Goal: Check status: Check status

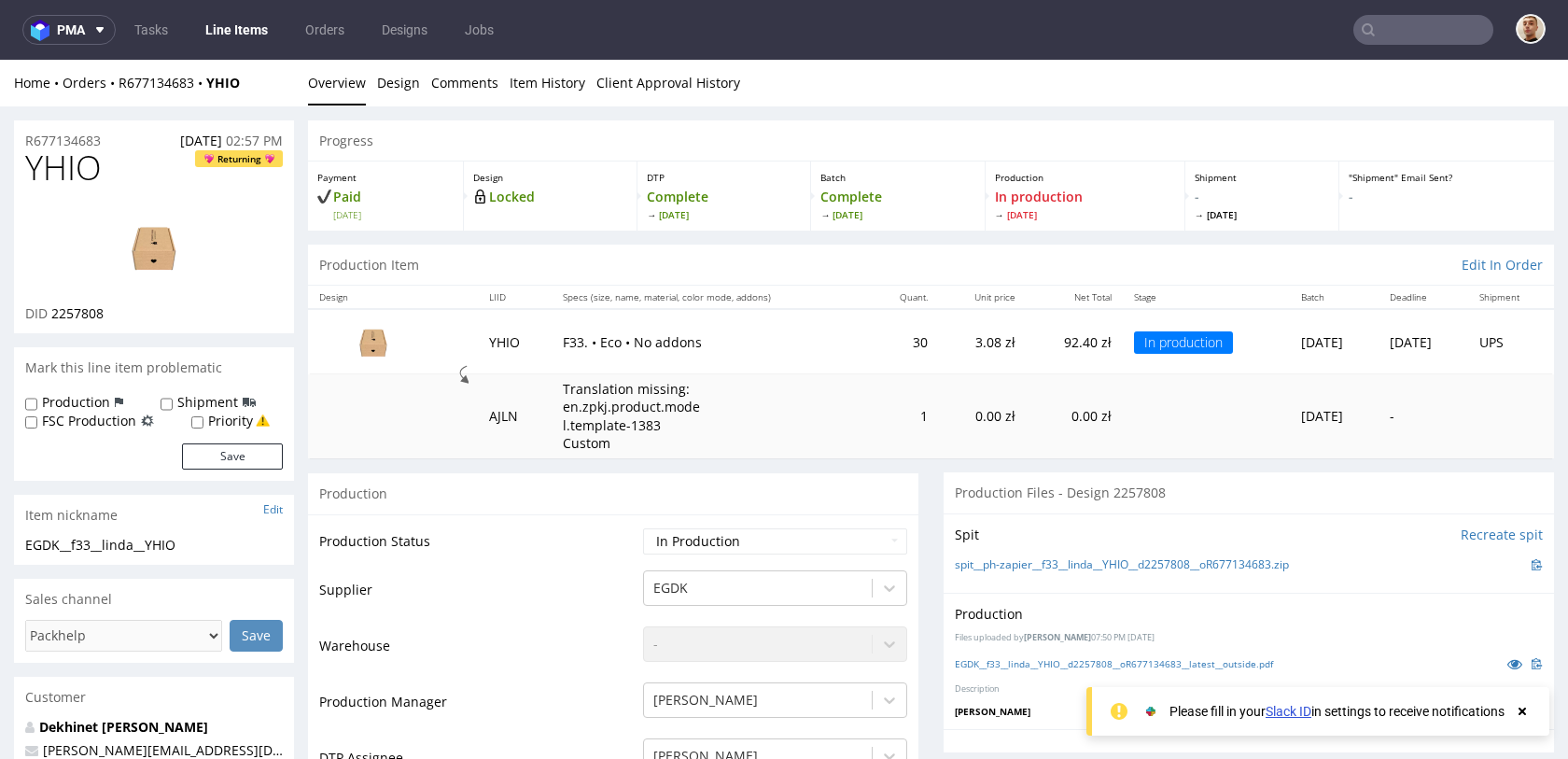
click at [1439, 40] on input "text" at bounding box center [1423, 30] width 140 height 30
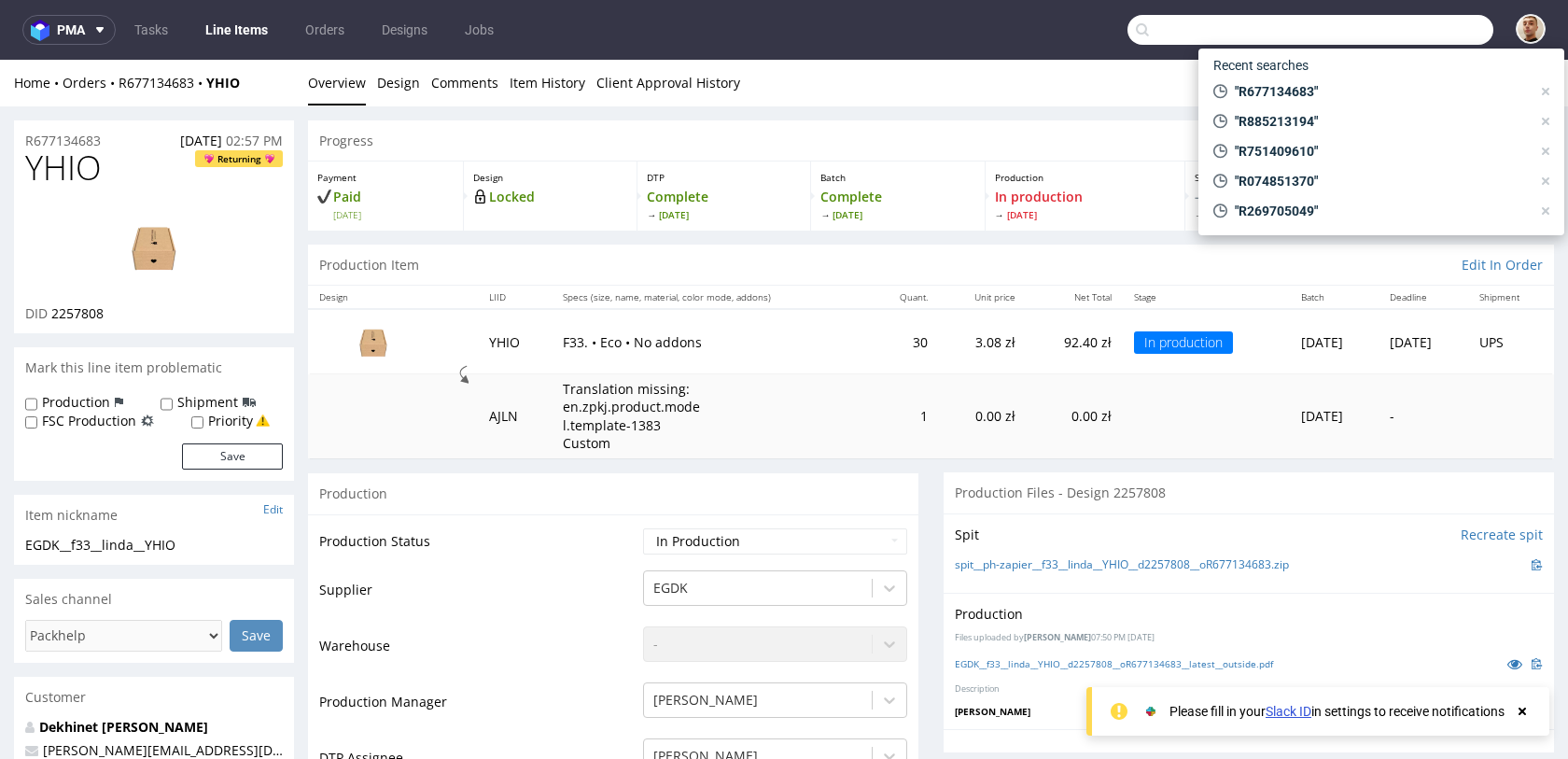
paste input "R759762713"
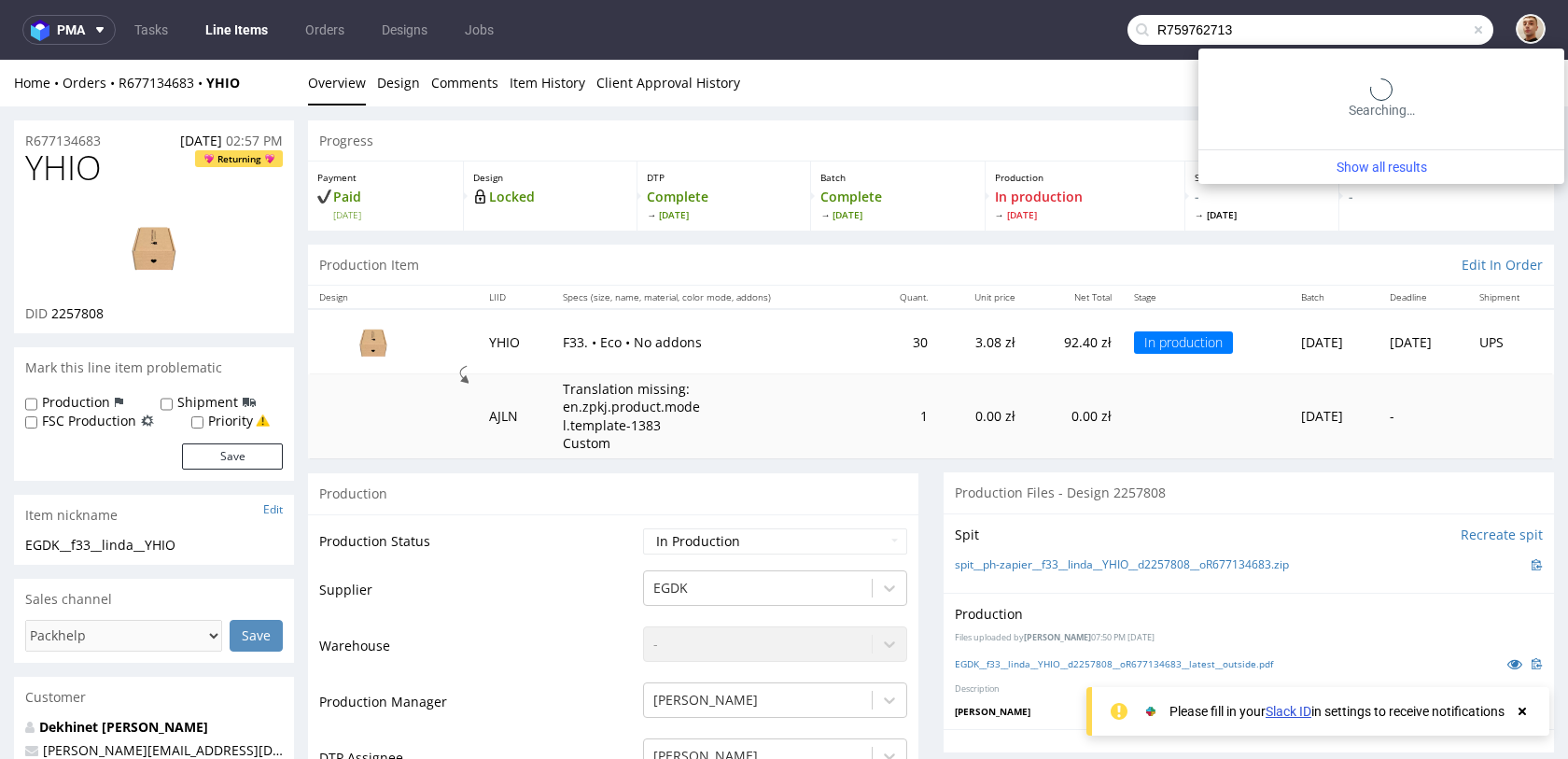
type input "R759762713"
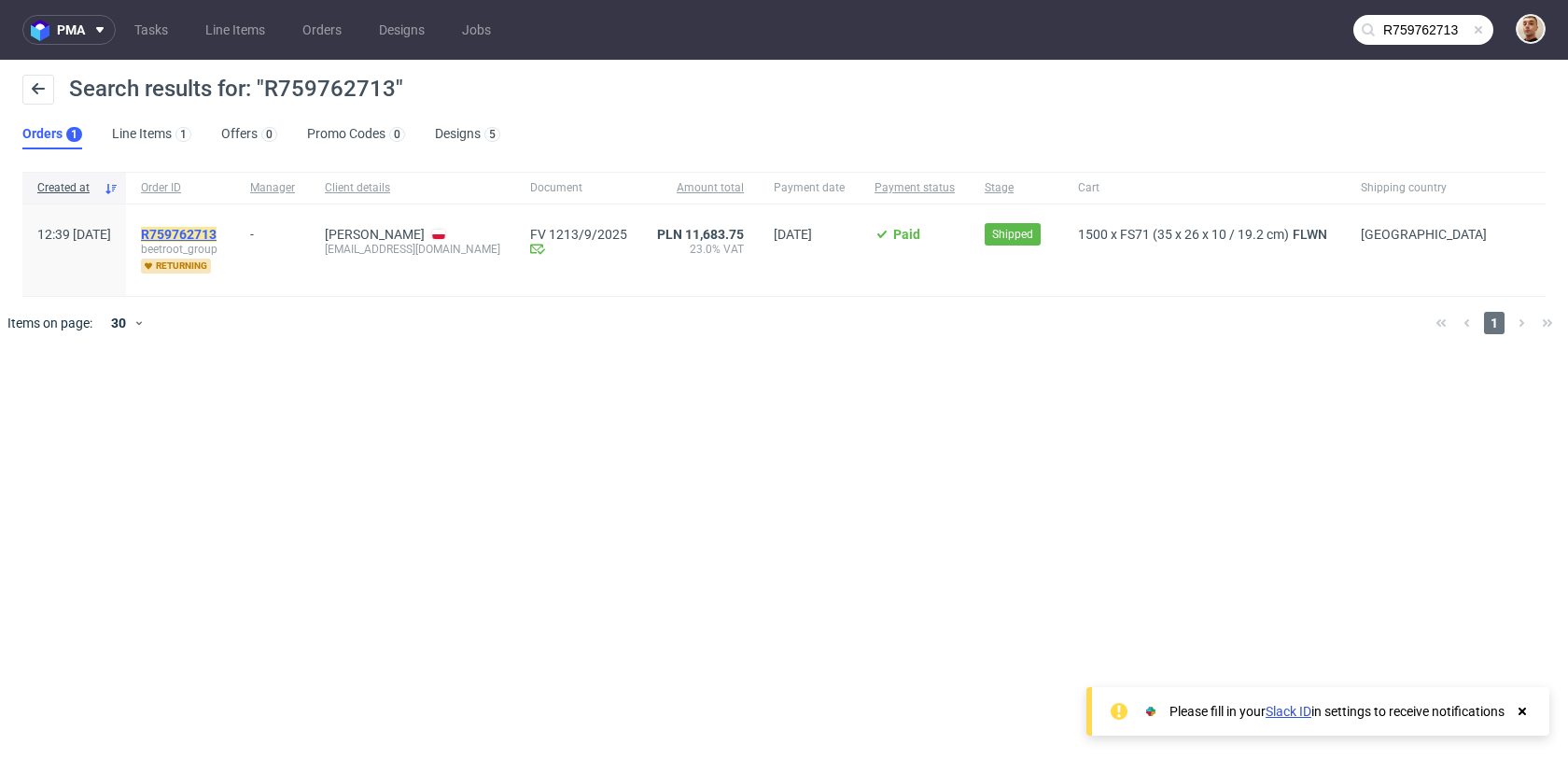
click at [216, 234] on mark "R759762713" at bounding box center [178, 234] width 76 height 15
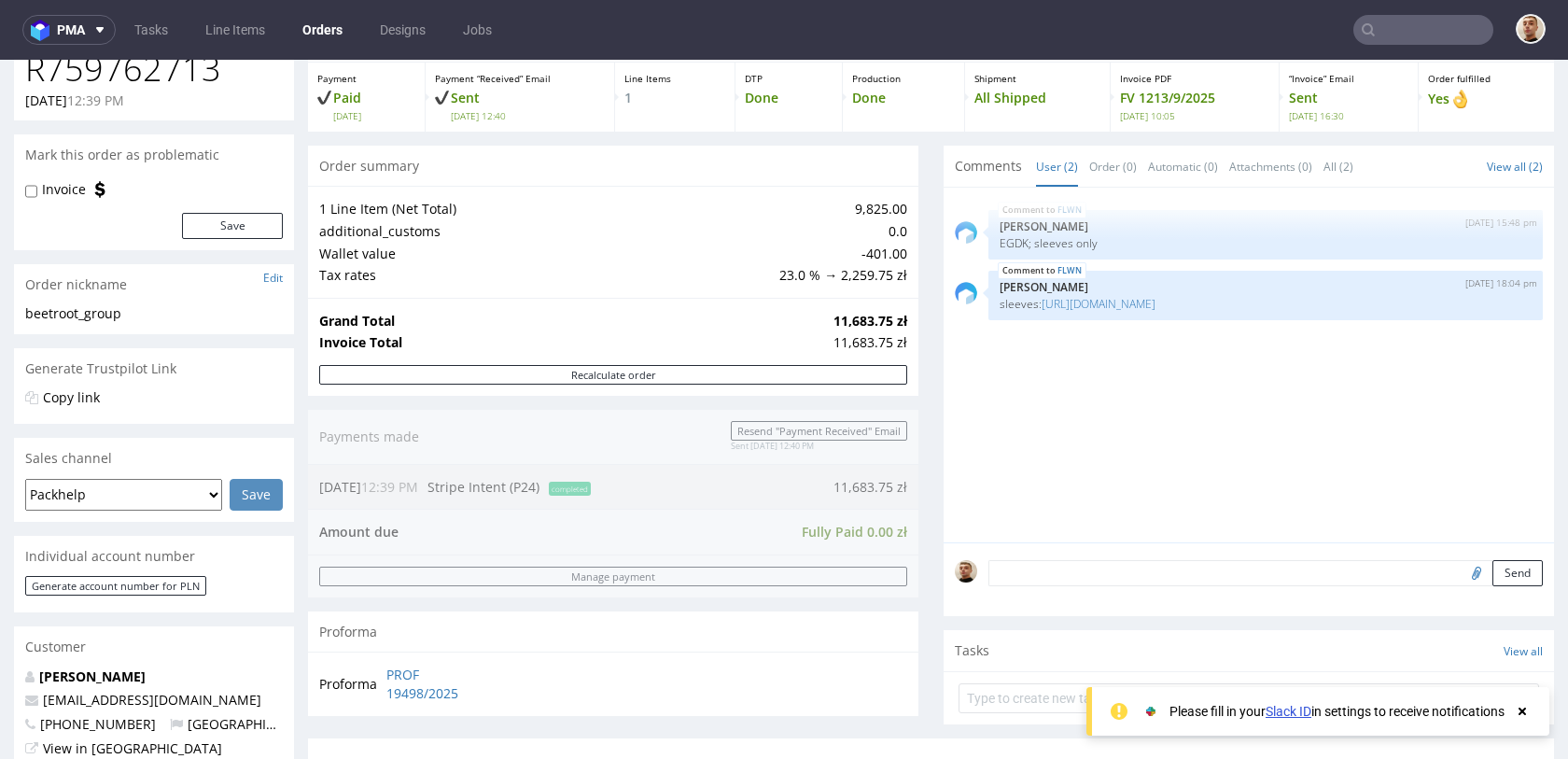
scroll to position [103, 0]
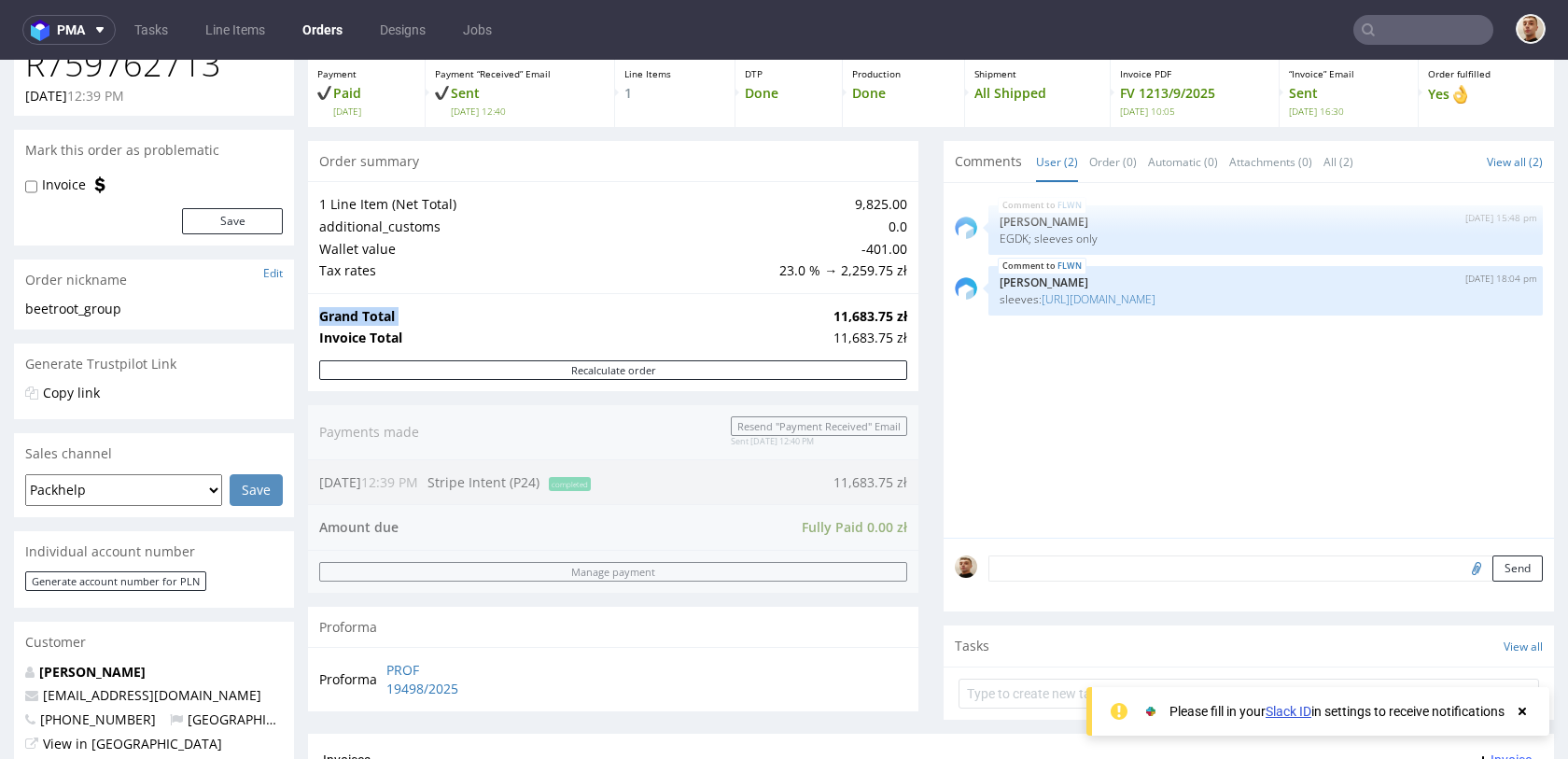
drag, startPoint x: 821, startPoint y: 318, endPoint x: 902, endPoint y: 320, distance: 81.0
click at [902, 320] on div "Grand Total 11,683.75 zł Invoice Total 11,683.75 zł" at bounding box center [614, 326] width 611 height 67
click at [878, 313] on strong "11,683.75 zł" at bounding box center [870, 316] width 74 height 18
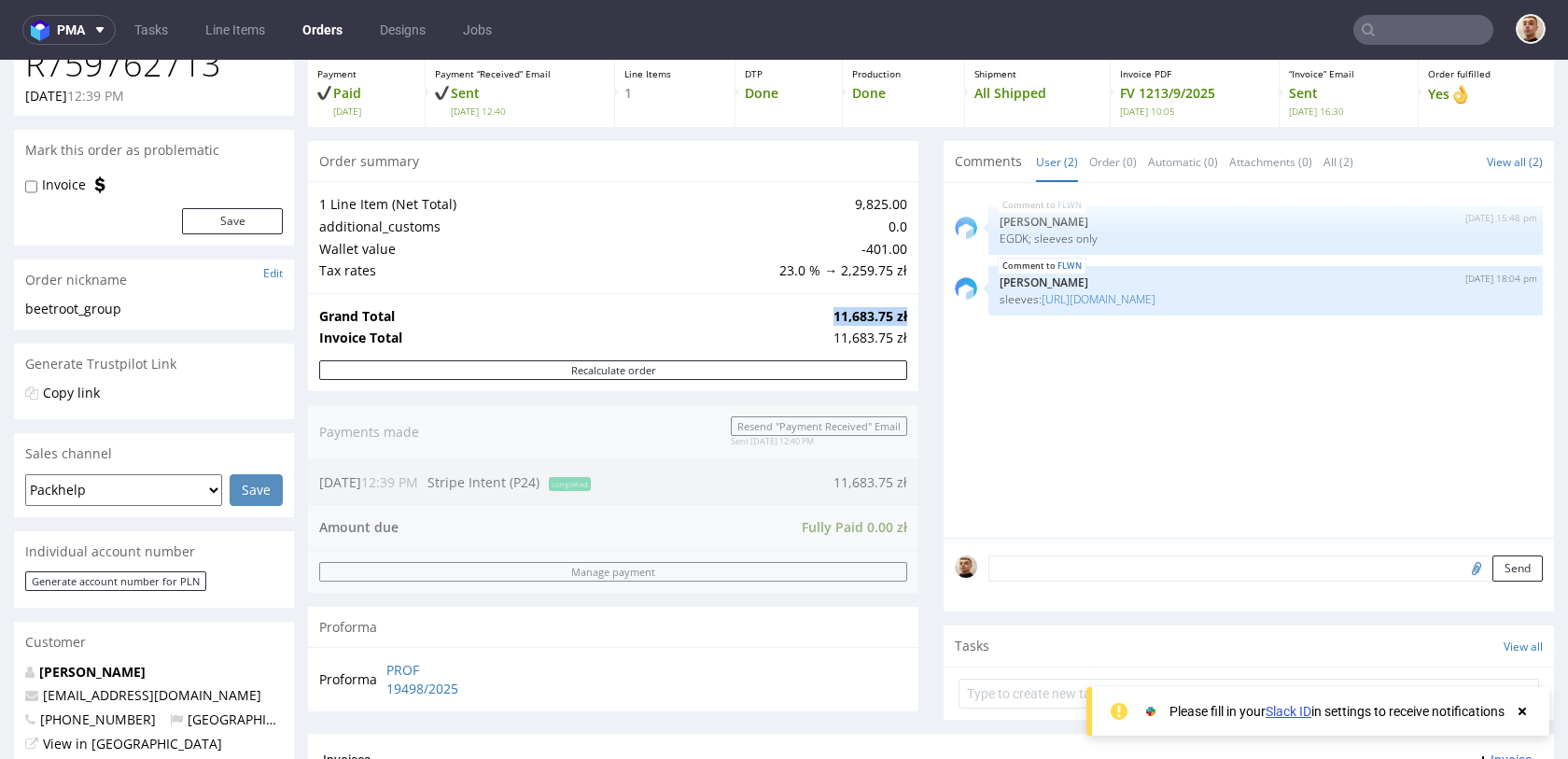
click at [878, 313] on strong "11,683.75 zł" at bounding box center [870, 316] width 74 height 18
click at [884, 316] on strong "11,683.75 zł" at bounding box center [870, 316] width 74 height 18
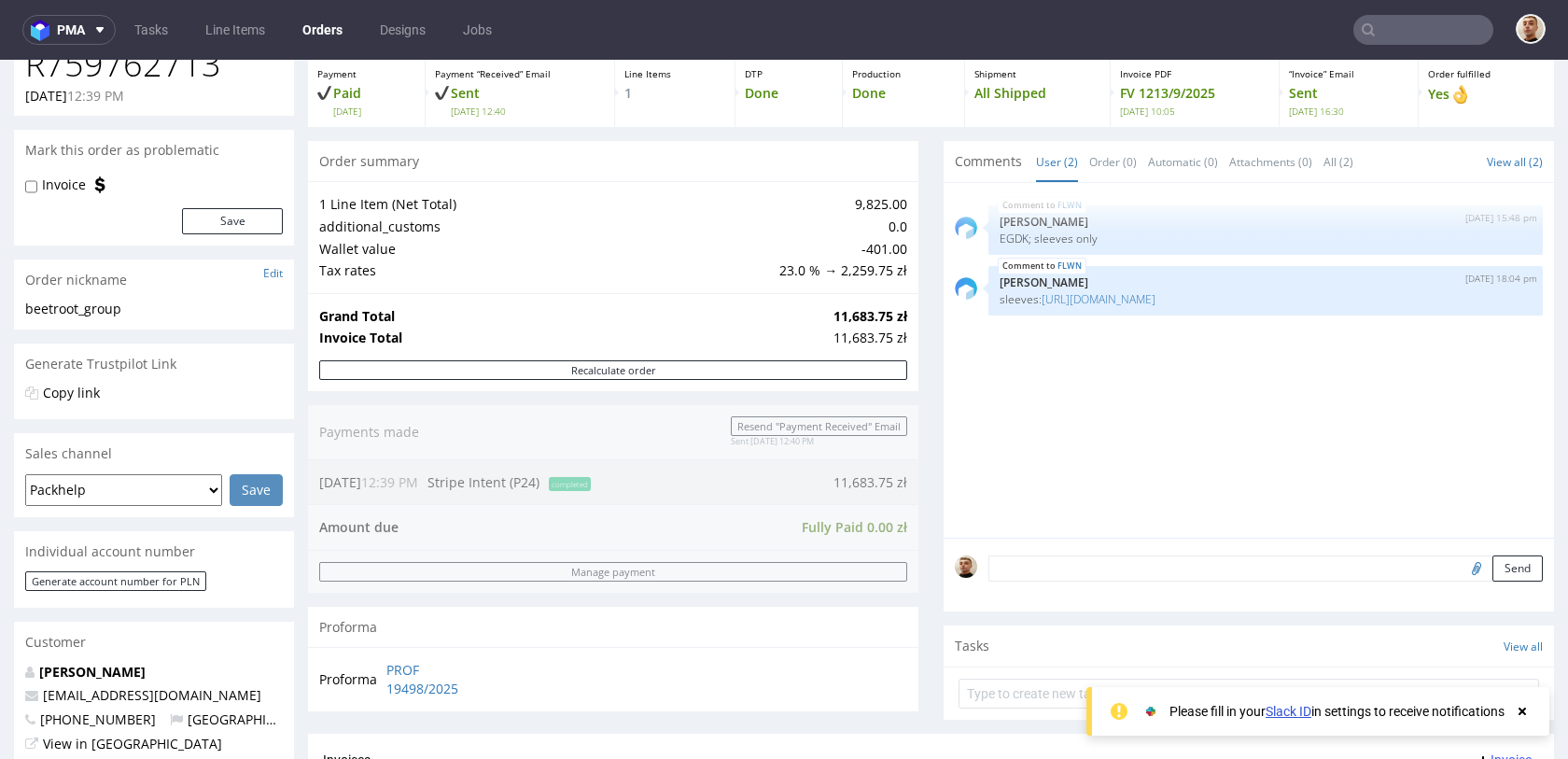
click at [914, 323] on div "Progress Payment Paid Fri 12 Sep Payment “Received” Email Sent Fri 12 Sep 12:40…" at bounding box center [931, 546] width 1246 height 1057
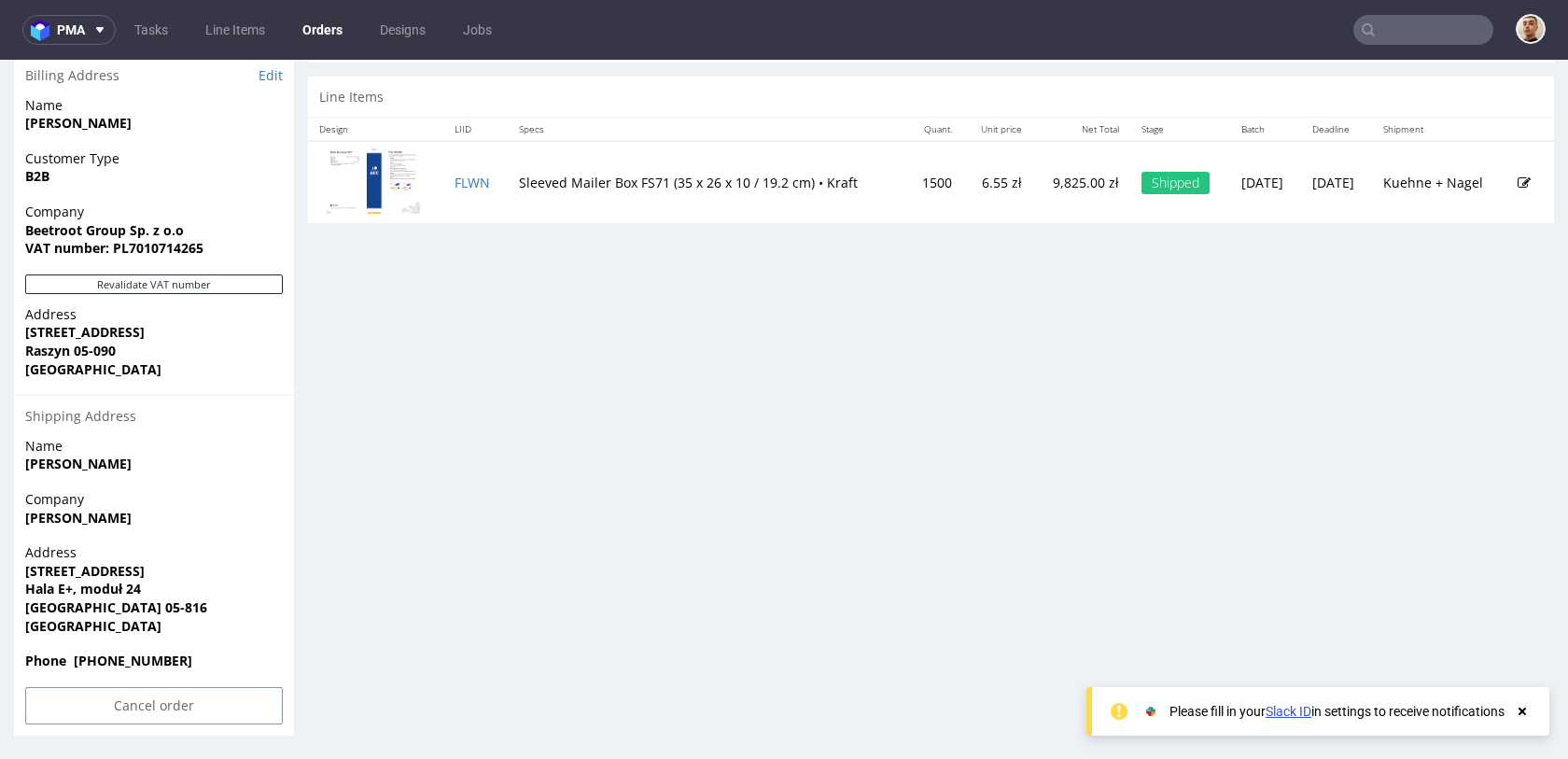
scroll to position [5, 0]
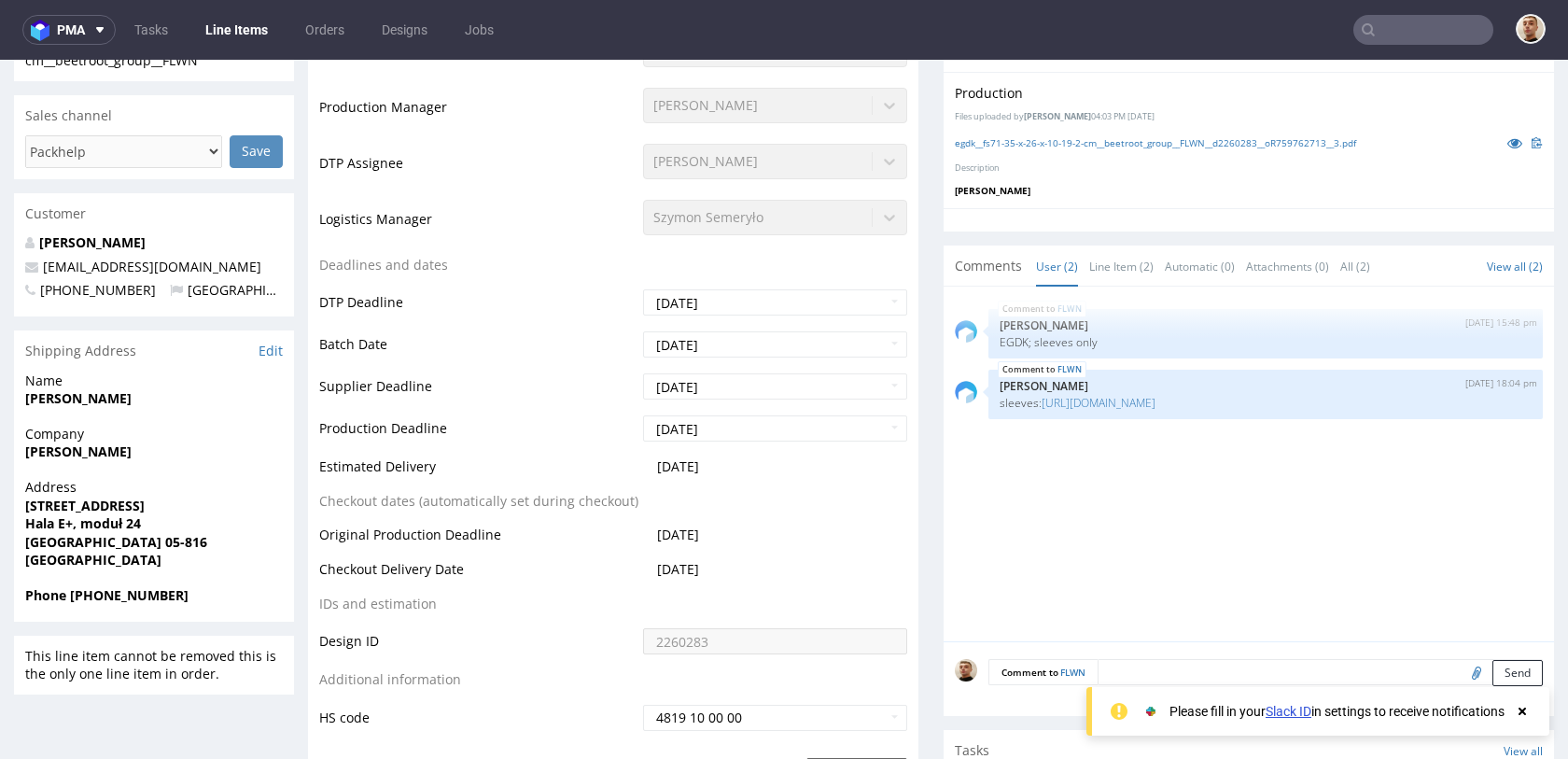
scroll to position [526, 0]
click at [129, 589] on strong "Phone [PHONE_NUMBER]" at bounding box center [106, 592] width 164 height 18
click at [202, 588] on span "Phone [PHONE_NUMBER]" at bounding box center [153, 592] width 258 height 19
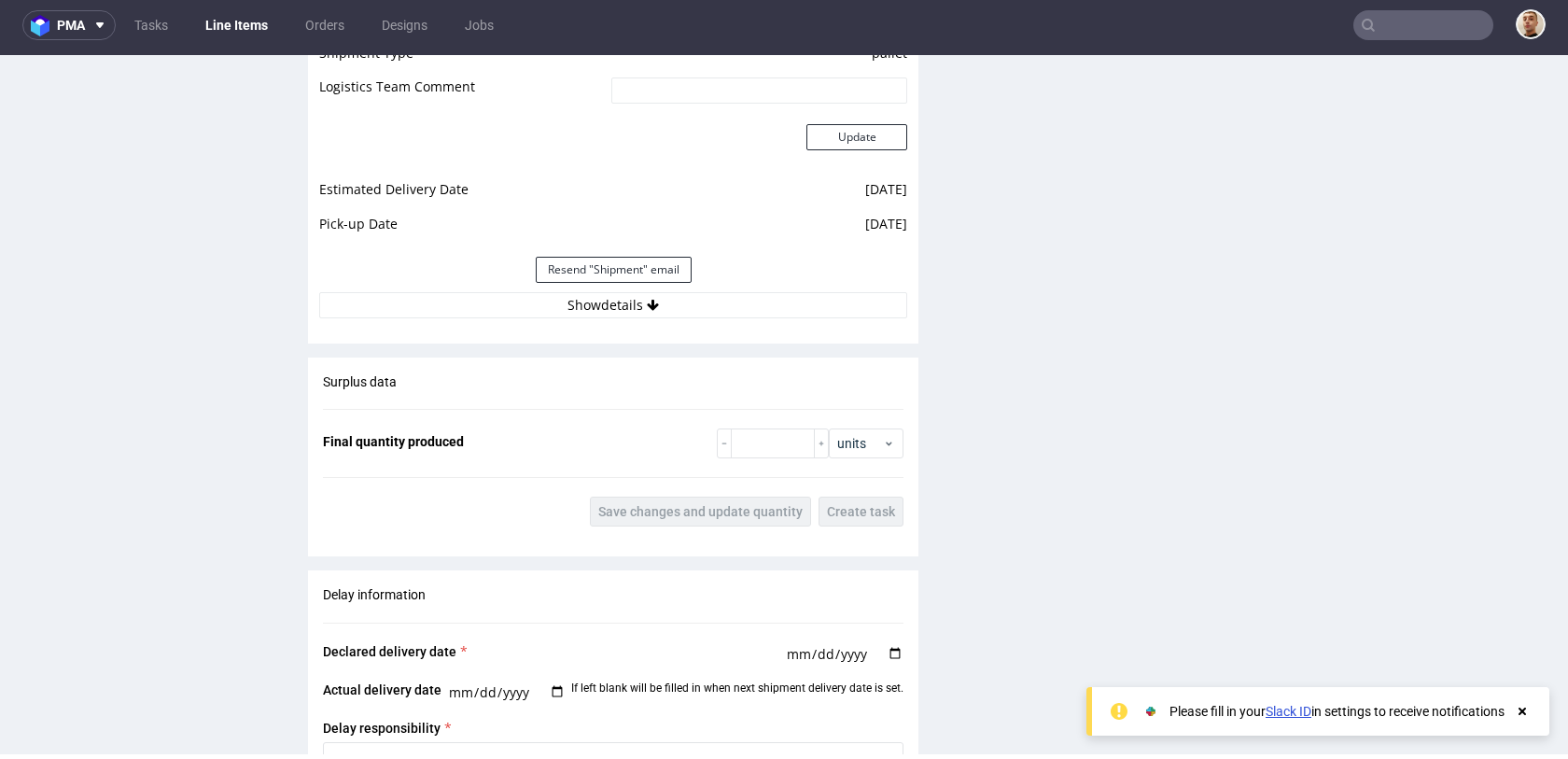
scroll to position [1848, 0]
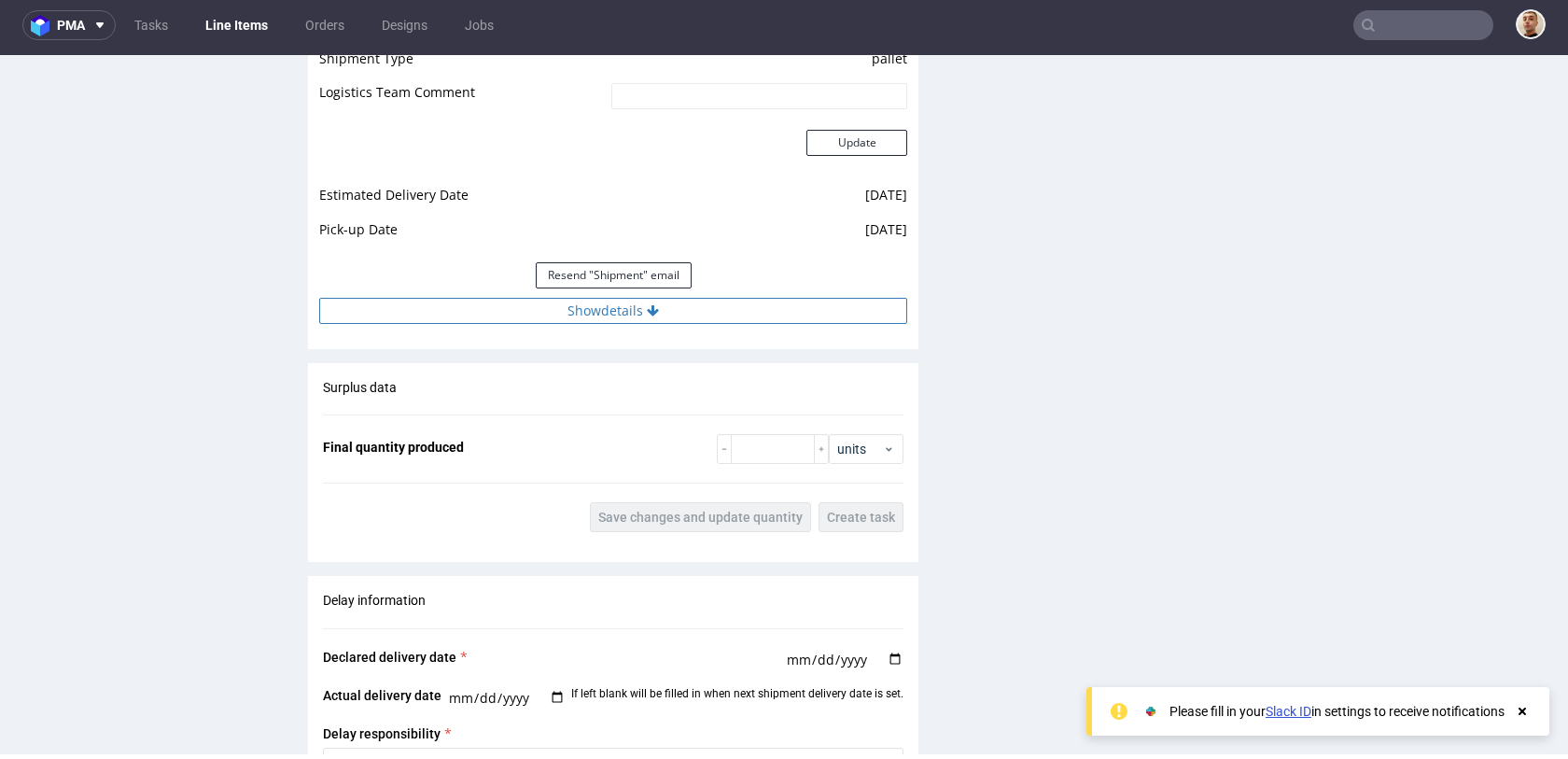
click at [638, 322] on button "Show details" at bounding box center [614, 310] width 588 height 26
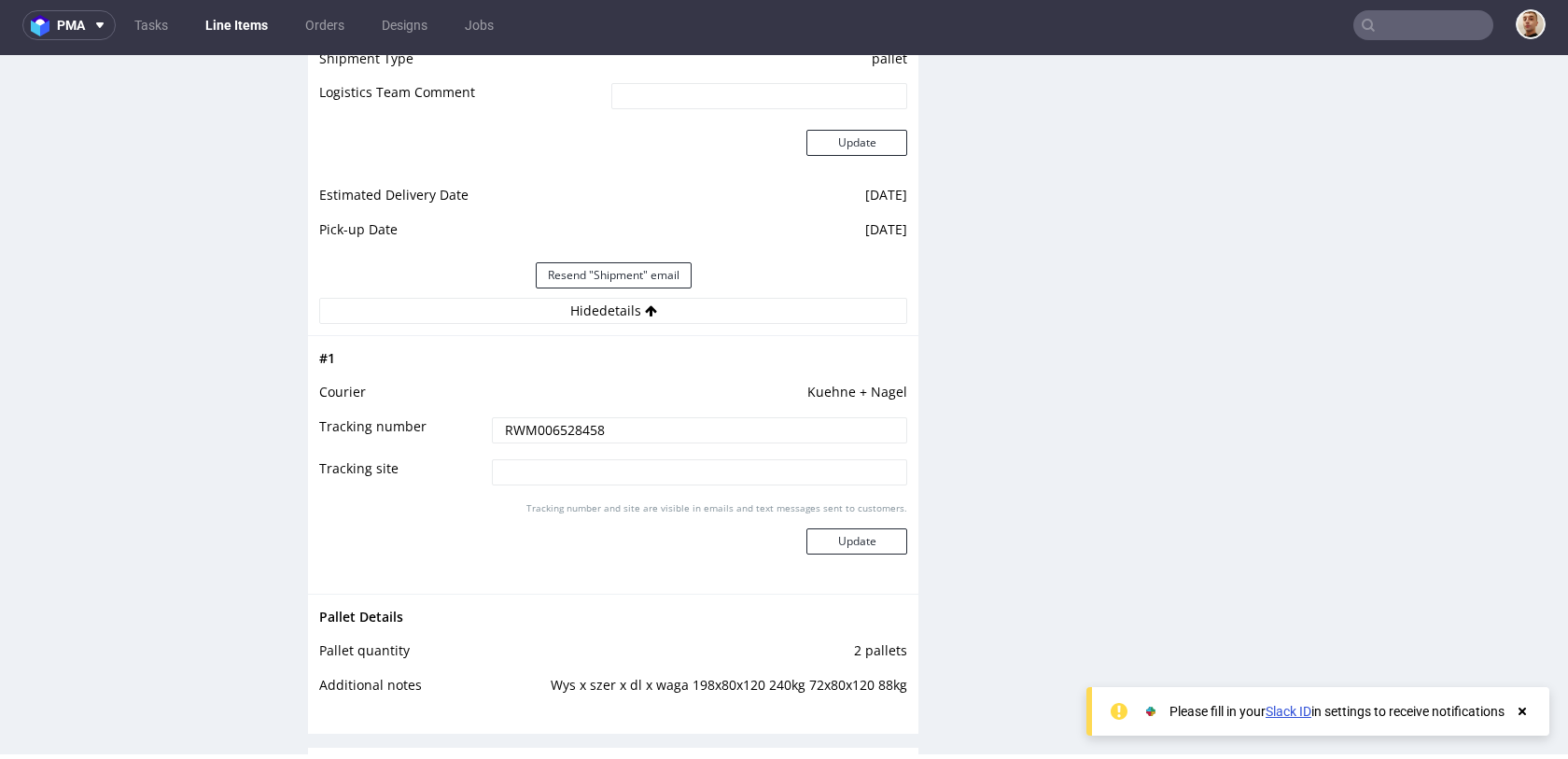
click at [684, 444] on td "RWM006528458" at bounding box center [697, 436] width 420 height 42
click at [684, 437] on input "RWM006528458" at bounding box center [700, 430] width 415 height 26
click at [728, 412] on td "Kuehne + Nagel" at bounding box center [697, 398] width 420 height 34
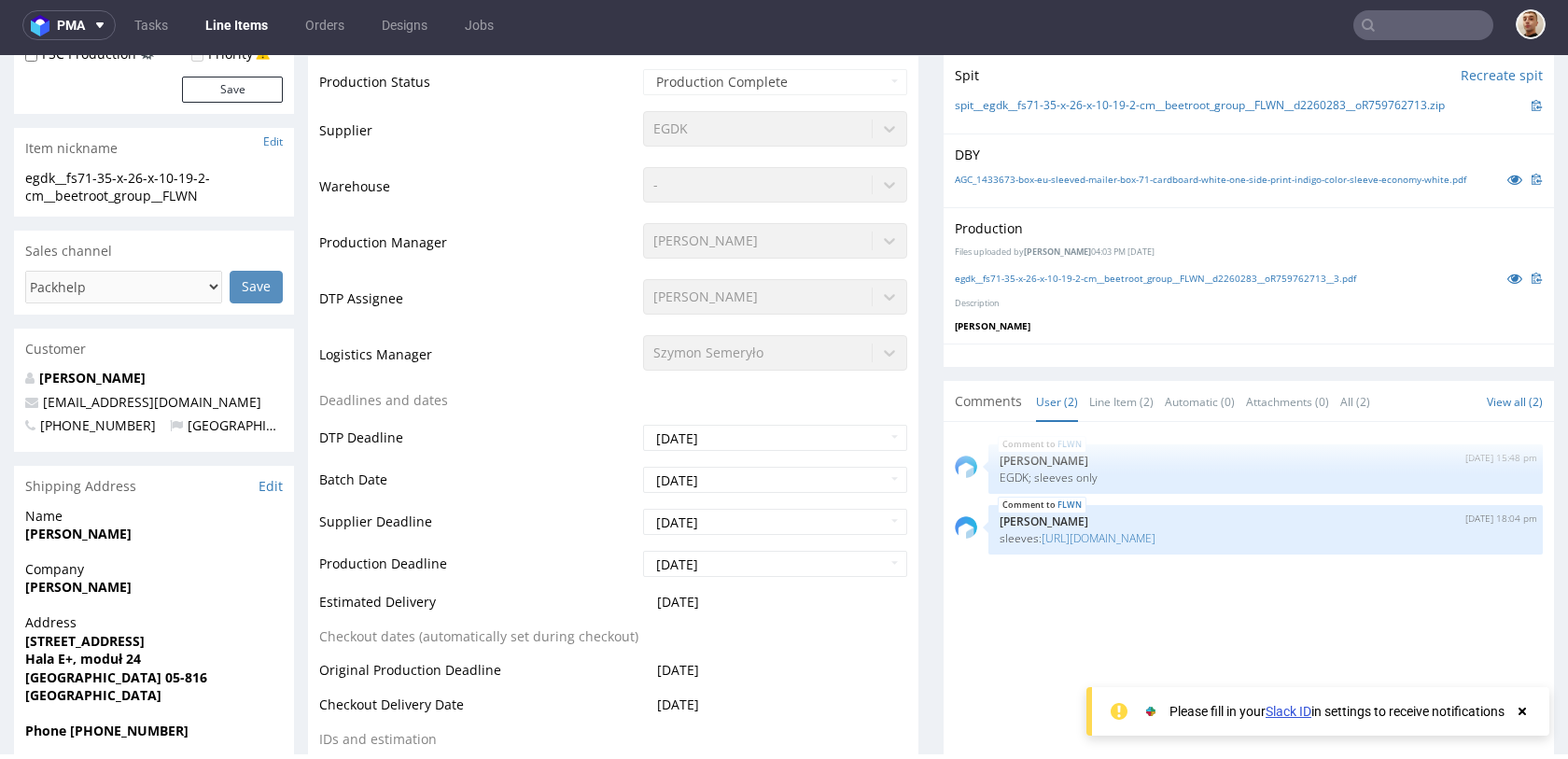
scroll to position [0, 0]
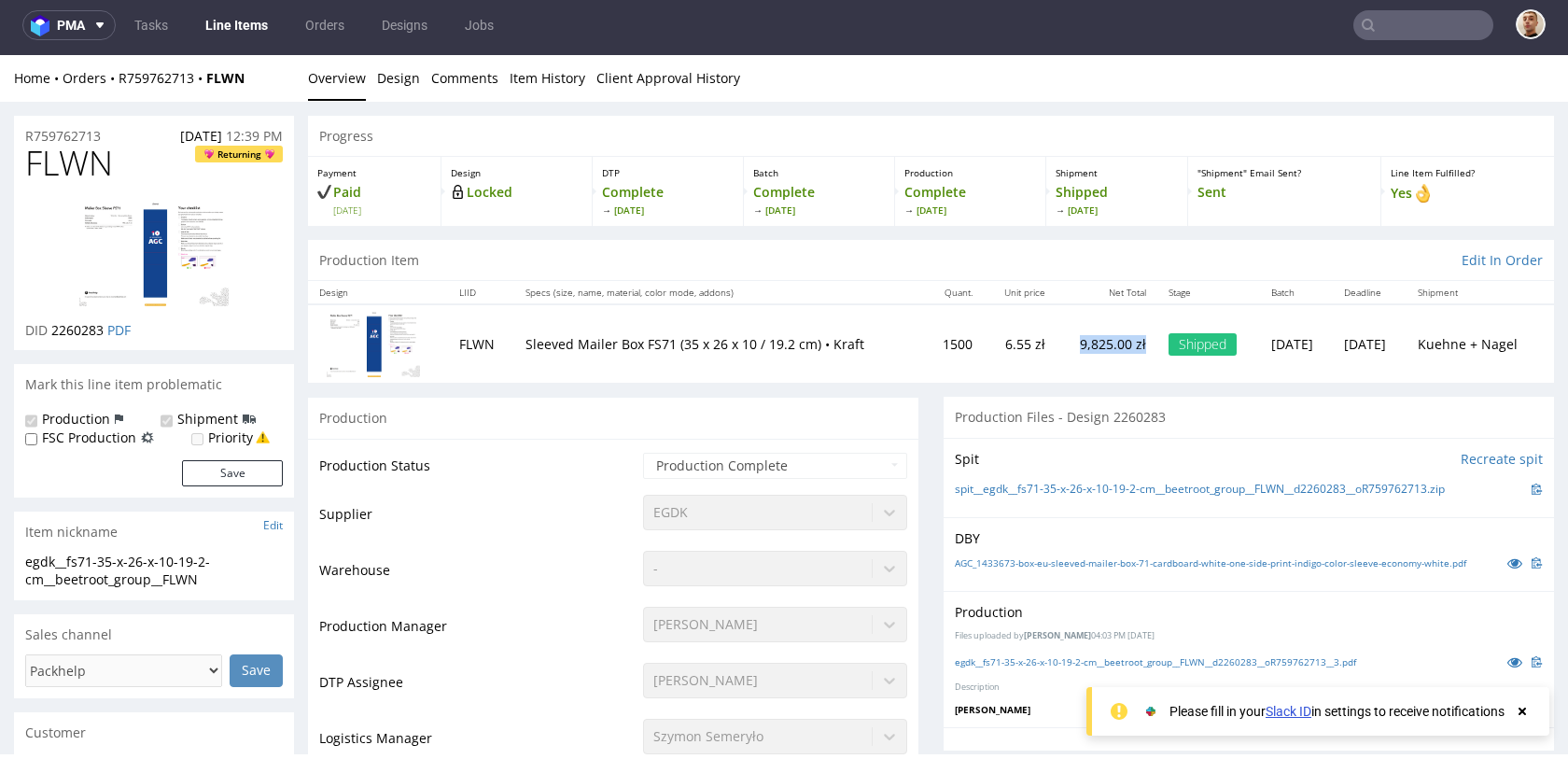
drag, startPoint x: 1029, startPoint y: 346, endPoint x: 1099, endPoint y: 346, distance: 70.0
click at [1099, 346] on td "9,825.00 zł" at bounding box center [1107, 344] width 101 height 78
copy td "9,825.00 zł"
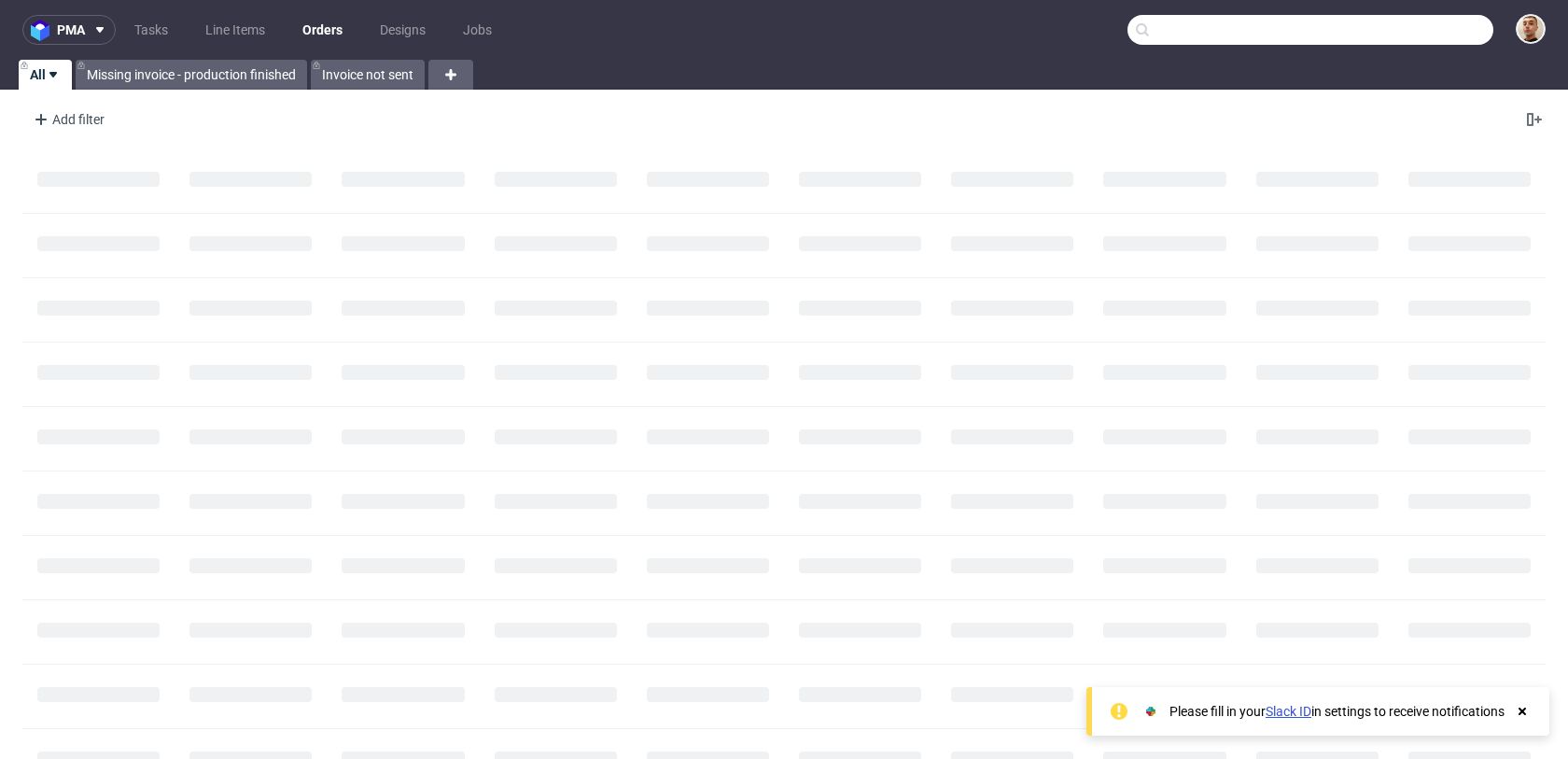
click at [1421, 39] on input "text" at bounding box center [1310, 30] width 366 height 30
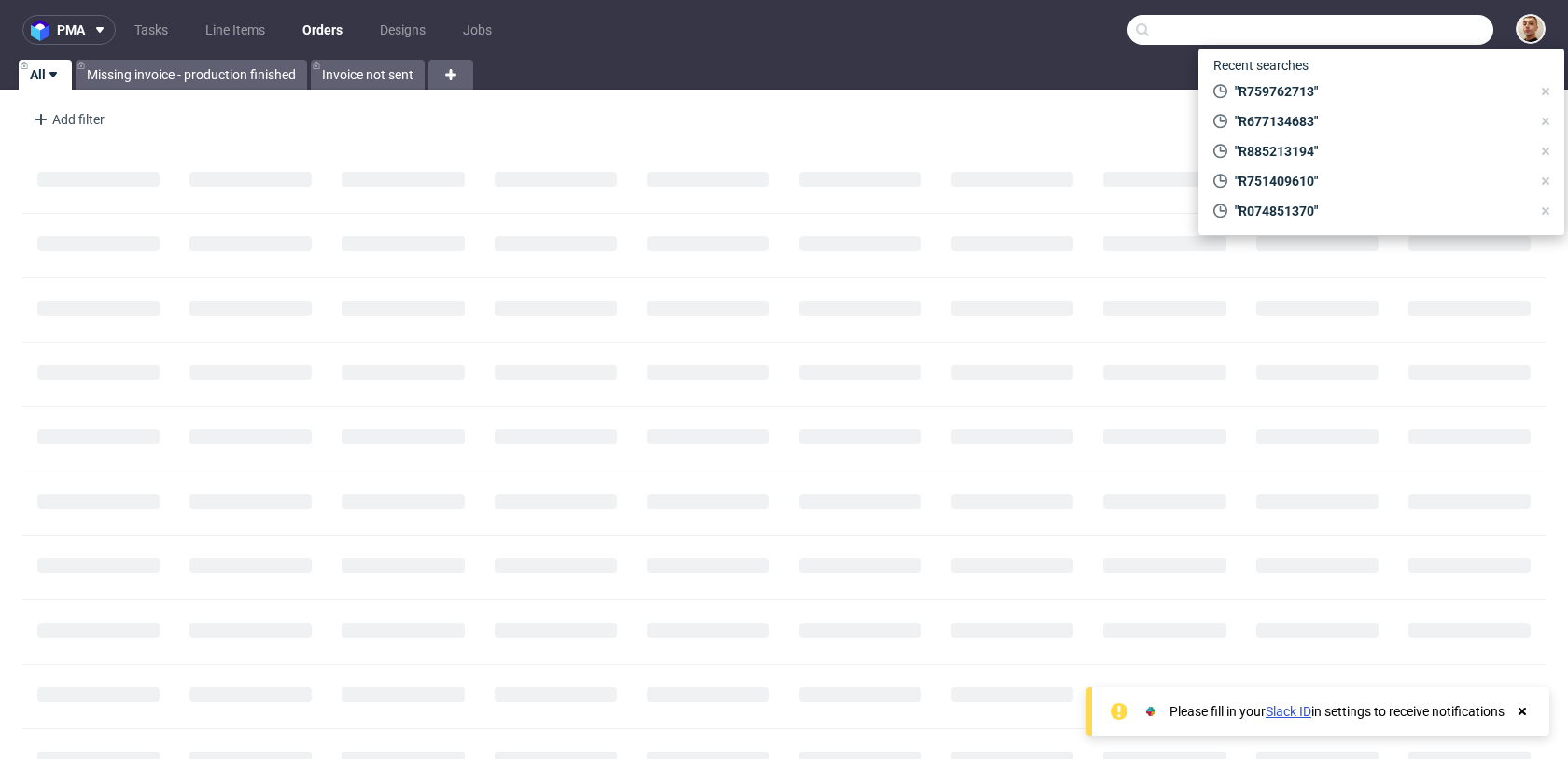
paste input "RWM006528458"
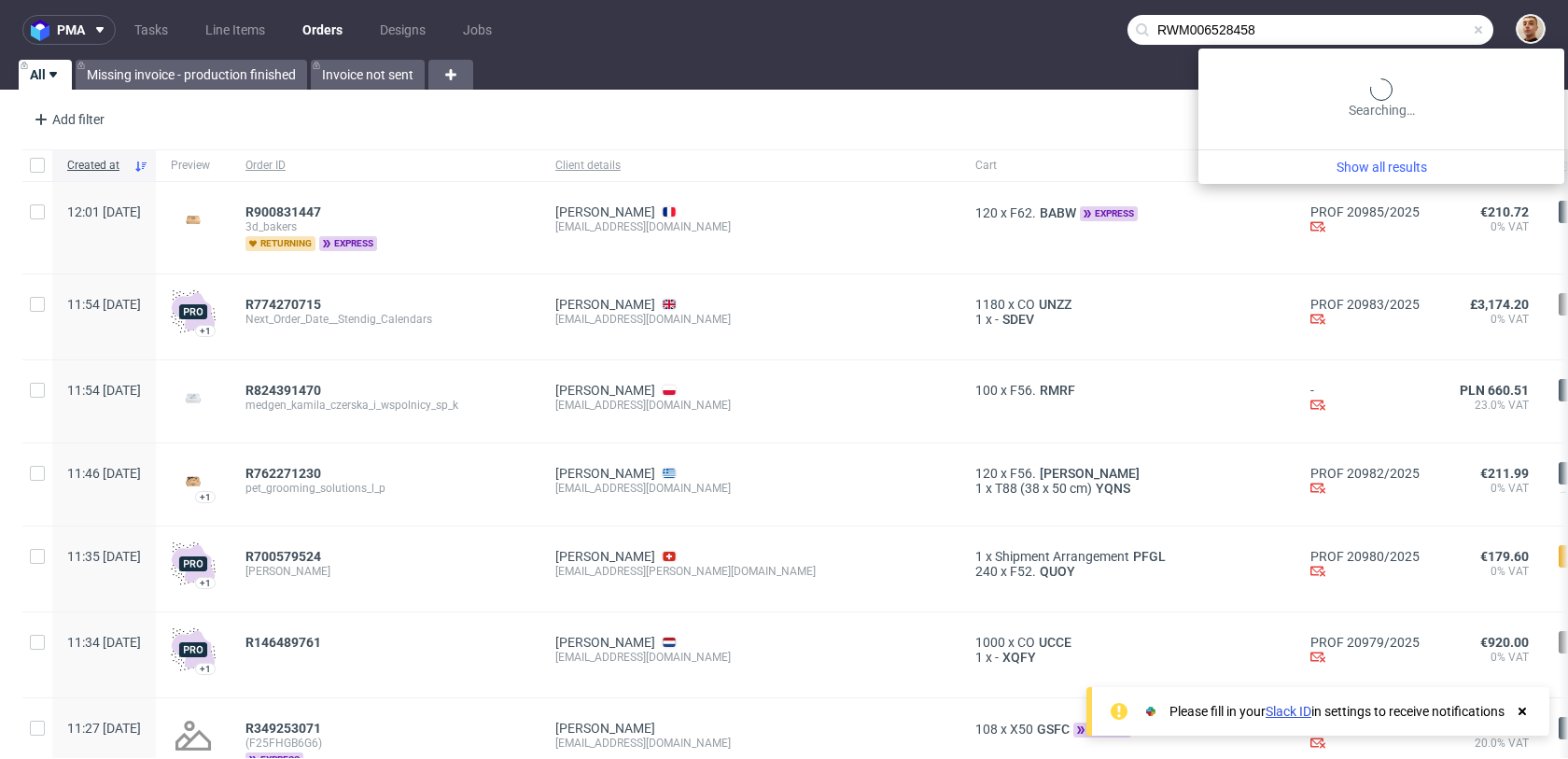
type input "RWM006528458"
